Goal: Task Accomplishment & Management: Use online tool/utility

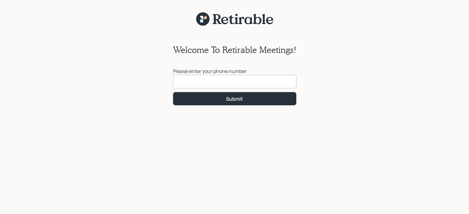
click at [188, 82] on input at bounding box center [234, 82] width 123 height 14
type input "[PHONE_NUMBER]"
click button "Submit" at bounding box center [234, 98] width 123 height 13
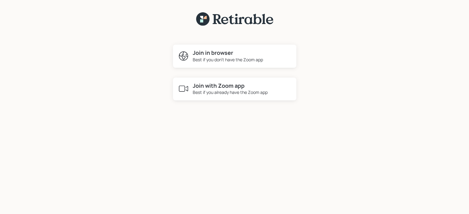
click at [198, 55] on h4 "Join in browser" at bounding box center [228, 53] width 70 height 7
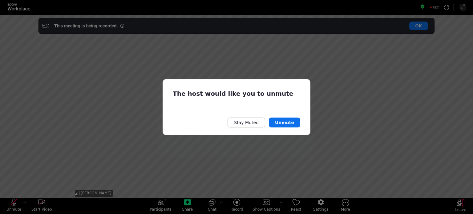
click at [15, 206] on div "The host would like you to unmute Stay Muted Unmute" at bounding box center [236, 107] width 473 height 214
click at [288, 123] on button "Unmute" at bounding box center [284, 123] width 31 height 10
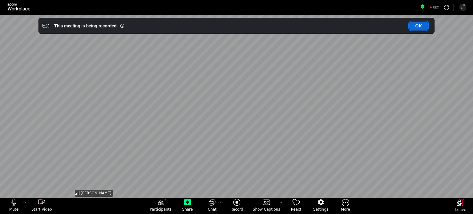
click at [422, 25] on button "OK" at bounding box center [419, 26] width 19 height 9
click at [415, 27] on button "OK" at bounding box center [419, 26] width 19 height 9
click at [40, 206] on icon "start my video" at bounding box center [41, 202] width 7 height 7
click at [165, 206] on icon "open the participants list pane,[2] particpants" at bounding box center [160, 202] width 7 height 7
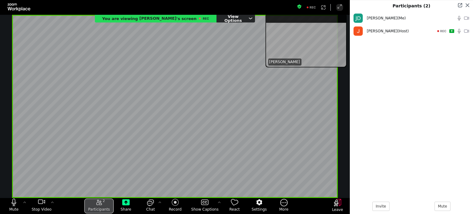
scroll to position [183, 118]
